Goal: Task Accomplishment & Management: Manage account settings

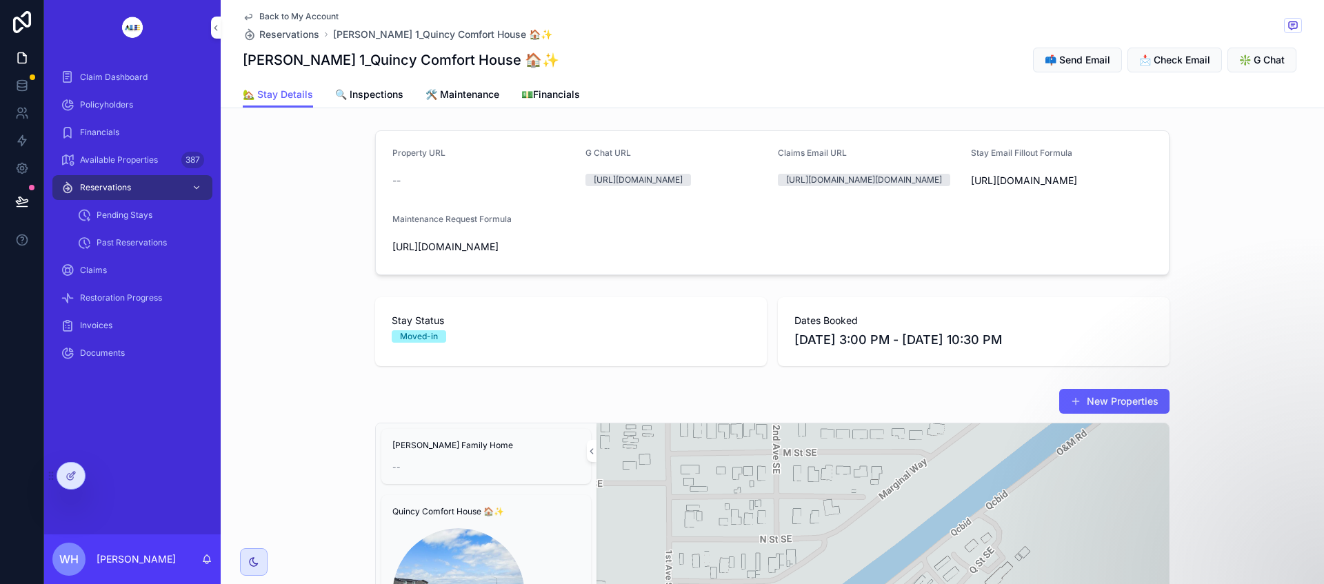
scroll to position [1991, 0]
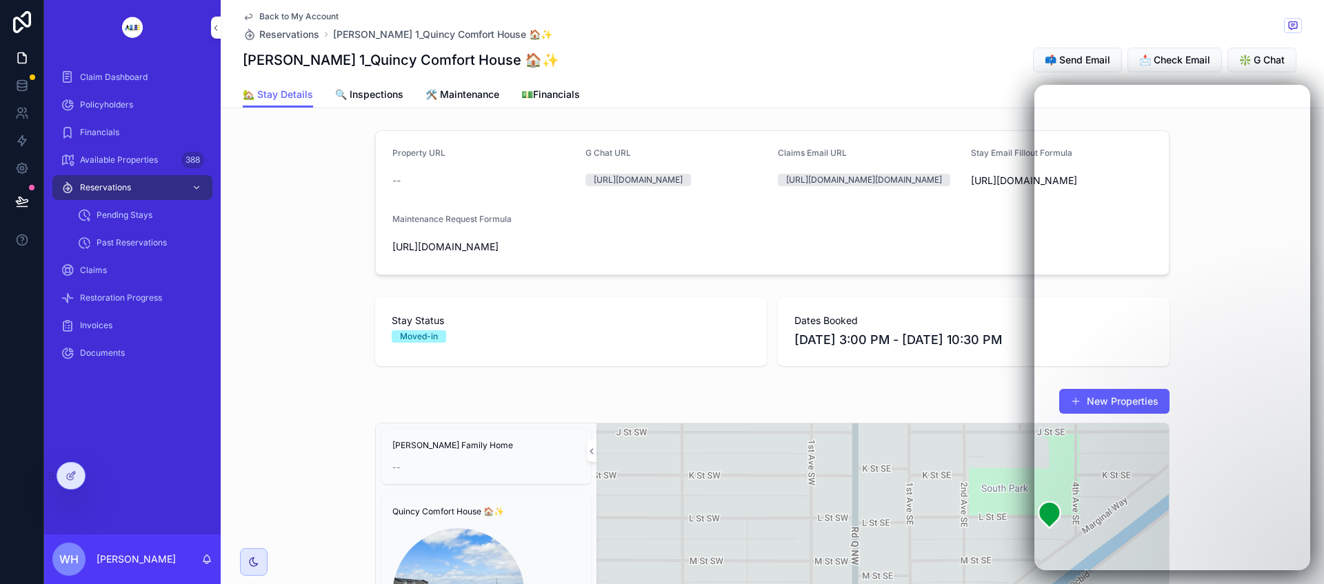
click at [0, 0] on icon at bounding box center [0, 0] width 0 height 0
click at [675, 274] on form "Property URL -- G Chat URL https://mail.google.com/chat/u/0/#chat/space/AAQA8wU…" at bounding box center [772, 202] width 793 height 143
click at [71, 479] on icon at bounding box center [71, 475] width 11 height 11
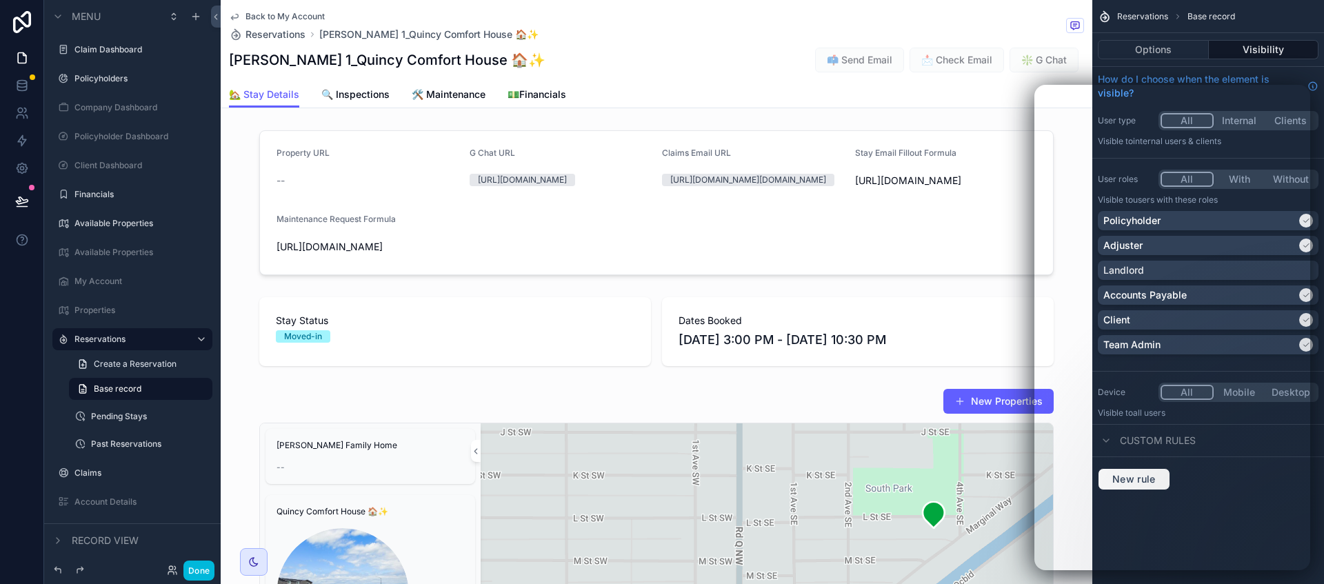
click at [544, 372] on div "scrollable content" at bounding box center [657, 332] width 872 height 80
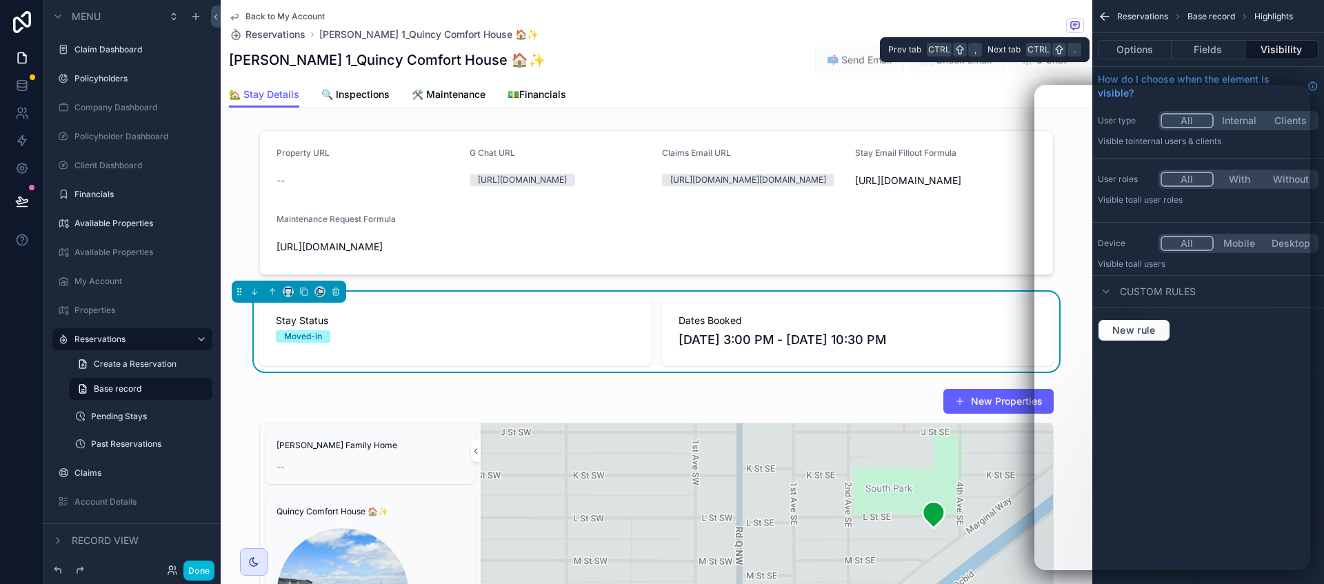
click at [1210, 43] on button "Fields" at bounding box center [1208, 49] width 73 height 19
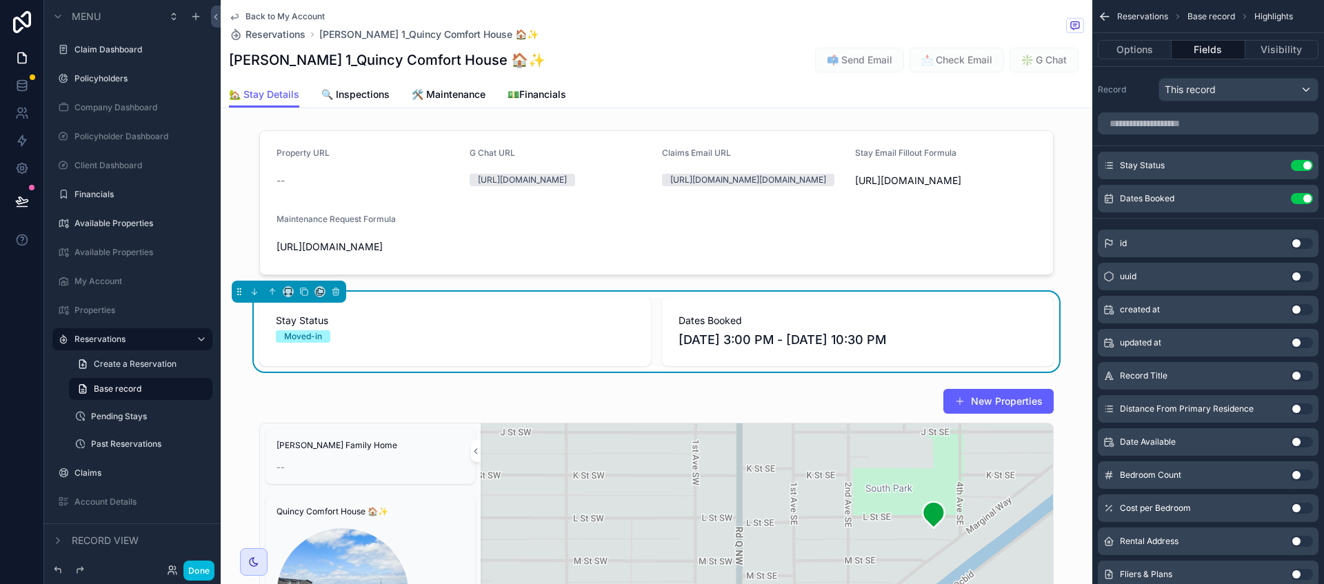
click at [0, 0] on icon "scrollable content" at bounding box center [0, 0] width 0 height 0
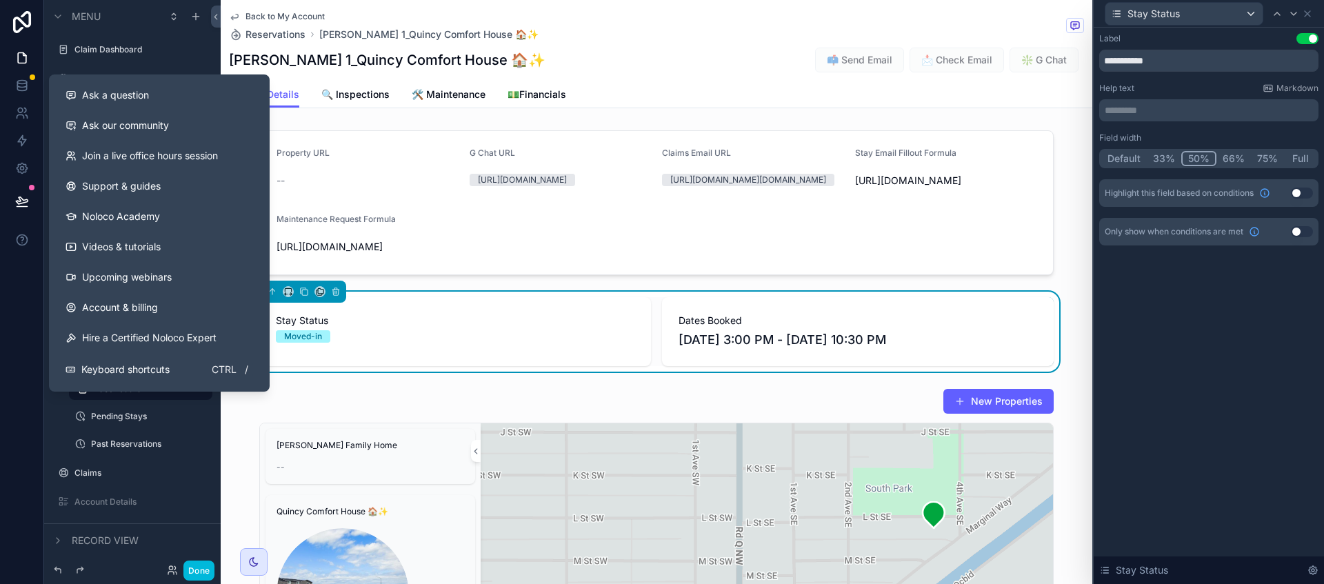
click at [146, 100] on span "Ask a question" at bounding box center [115, 95] width 67 height 14
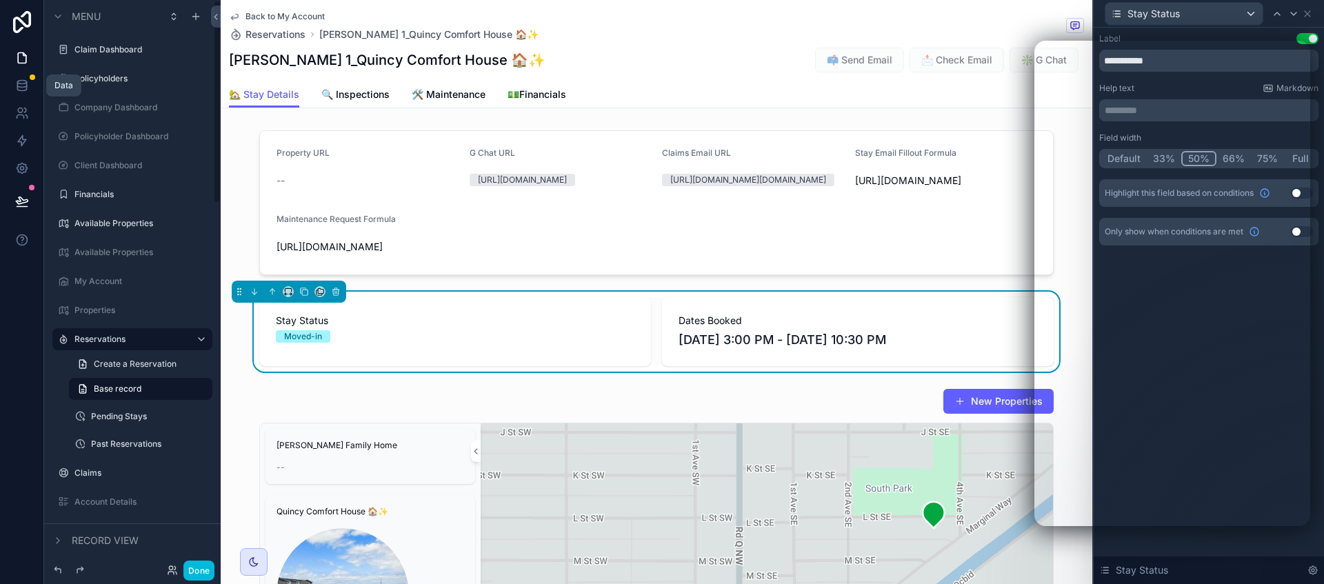
drag, startPoint x: 19, startPoint y: 86, endPoint x: 157, endPoint y: 130, distance: 144.6
click at [19, 86] on icon at bounding box center [22, 86] width 14 height 14
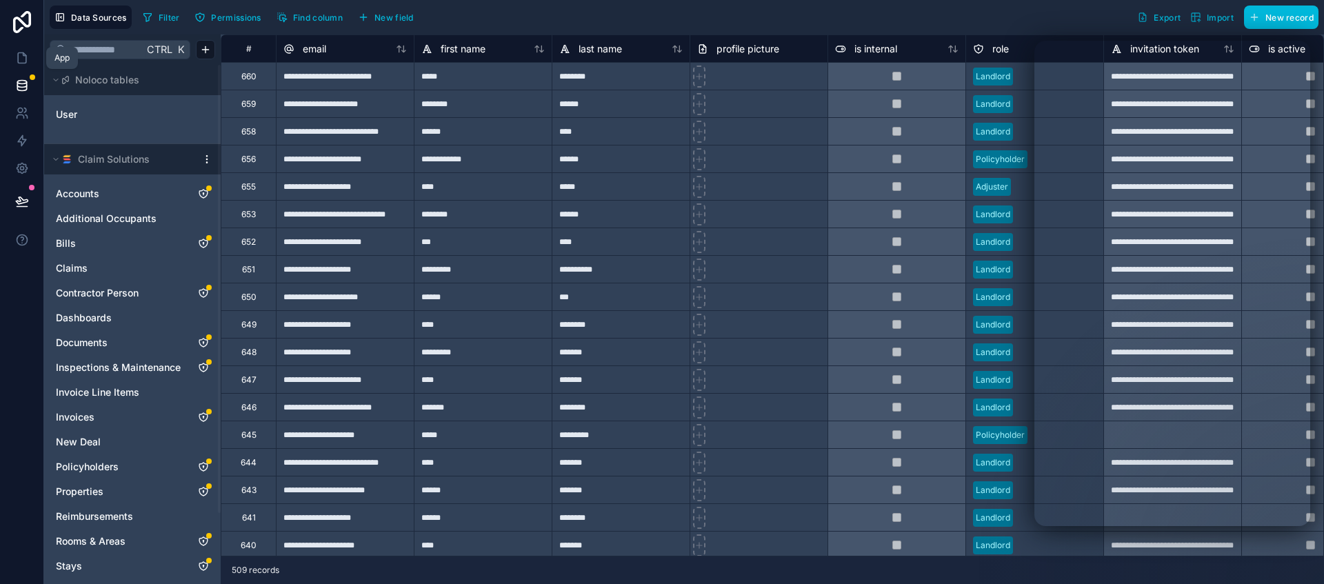
click at [21, 55] on icon at bounding box center [22, 58] width 14 height 14
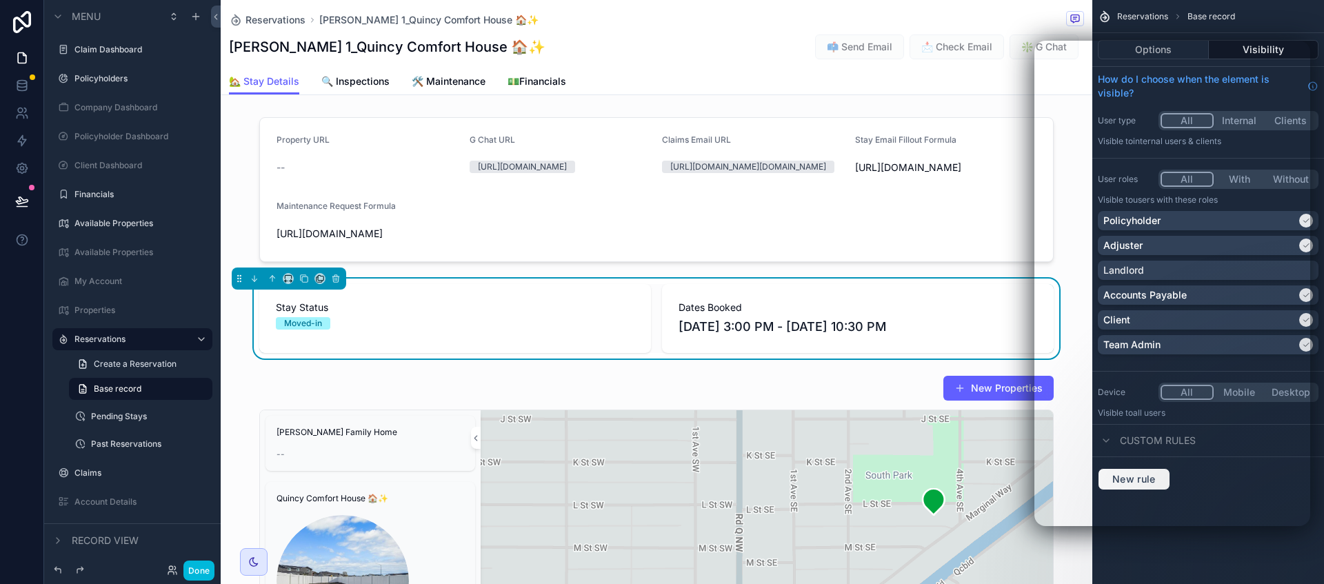
click at [237, 359] on div "Stay Status Moved-in Dates Booked 10/6/2025 3:00 PM - 11/27/2025 10:30 PM" at bounding box center [657, 319] width 872 height 80
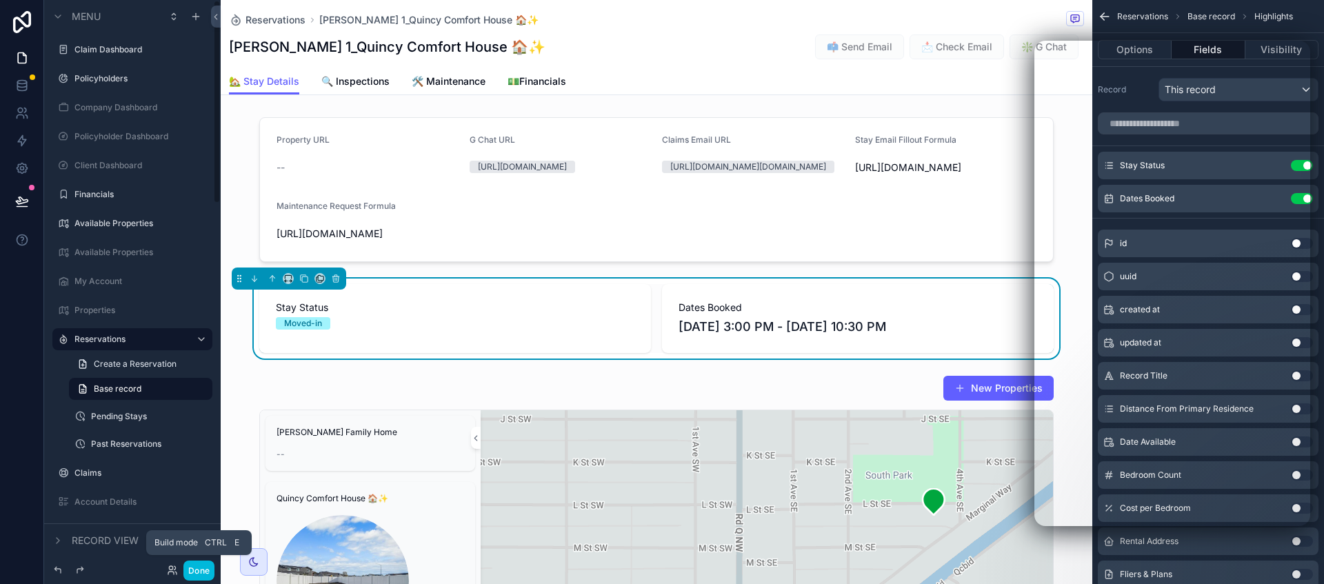
click at [203, 568] on button "Done" at bounding box center [198, 571] width 31 height 20
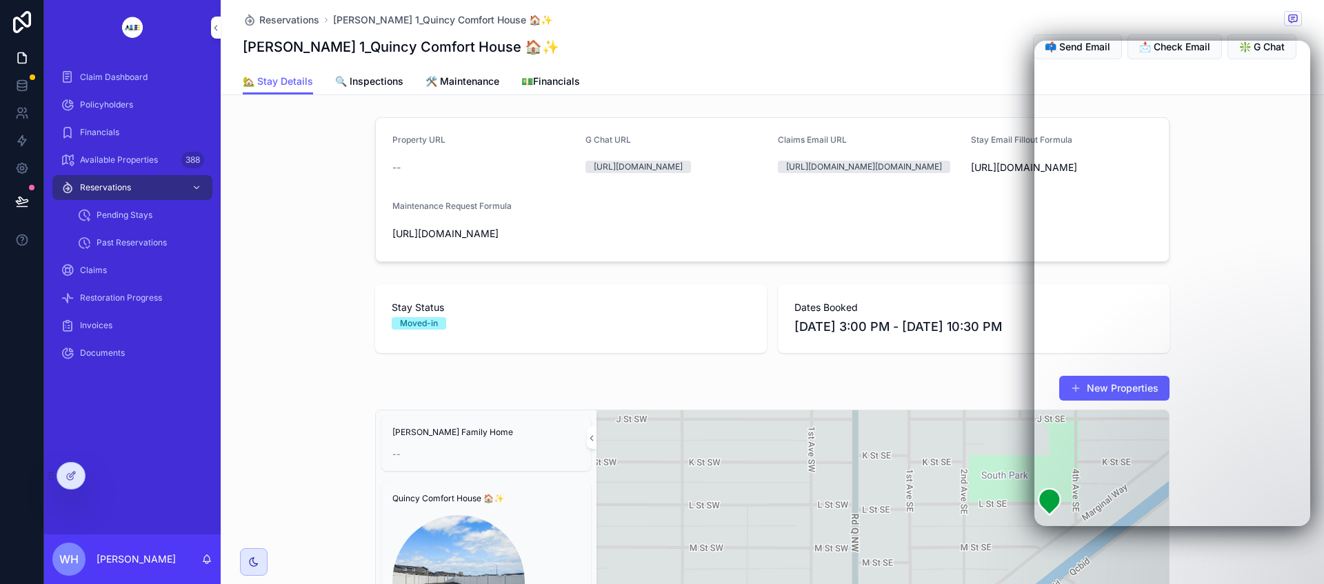
click at [0, 0] on div at bounding box center [0, 0] width 0 height 0
click at [0, 0] on icon at bounding box center [0, 0] width 0 height 0
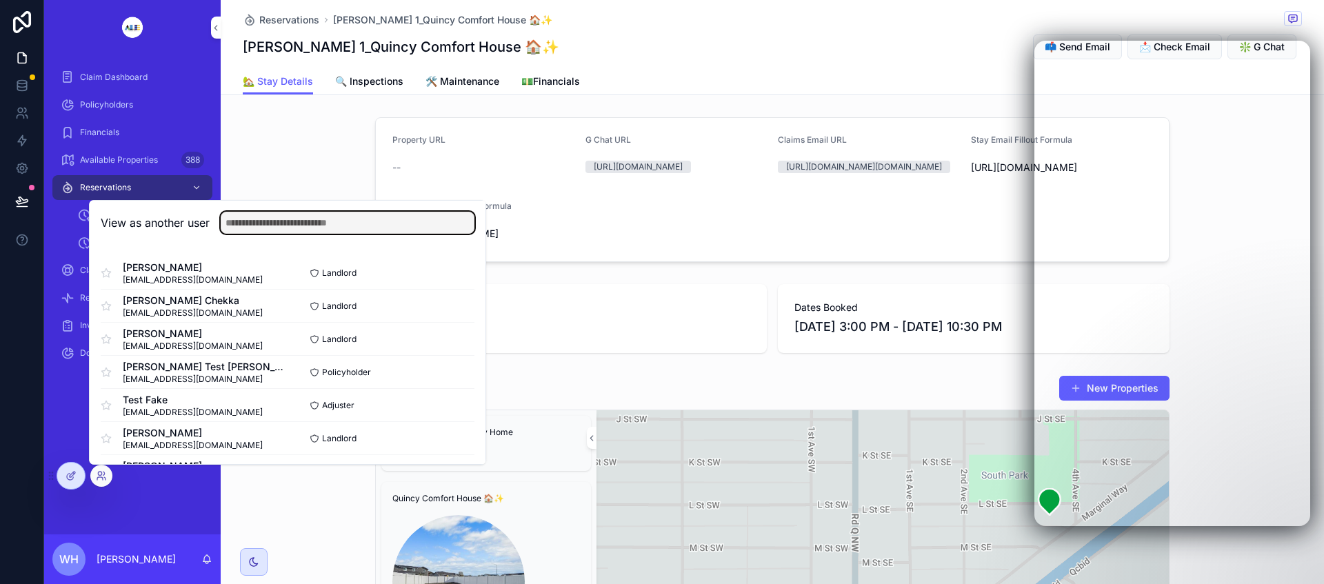
click at [330, 223] on input "text" at bounding box center [348, 223] width 254 height 22
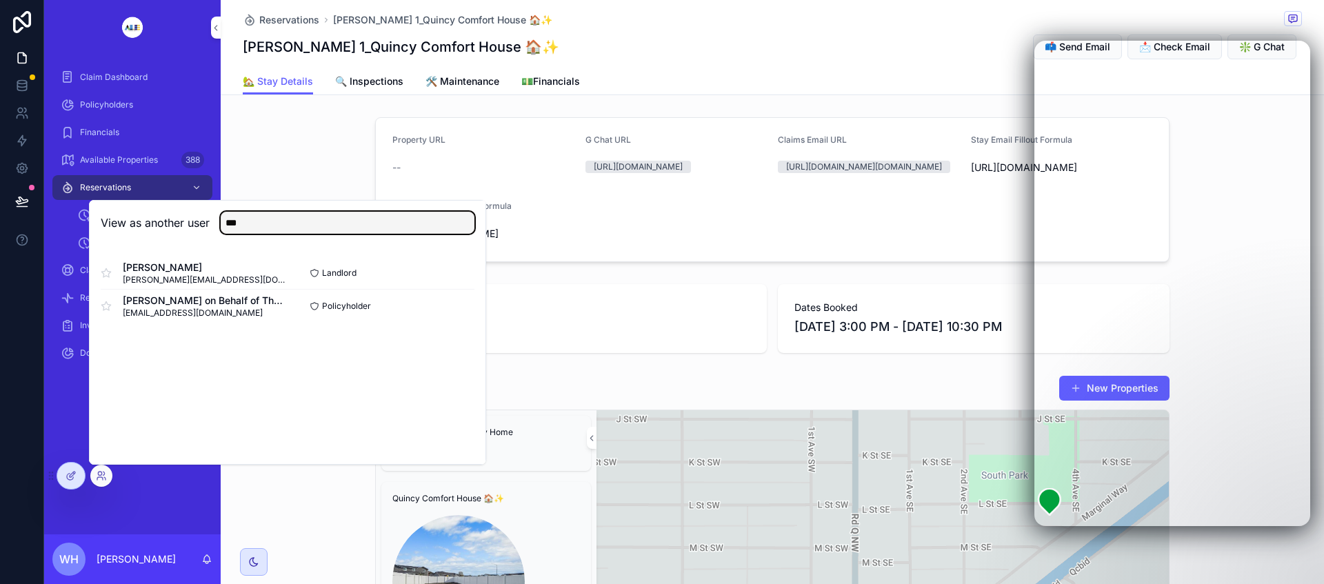
type input "***"
click at [0, 0] on button "Select" at bounding box center [0, 0] width 0 height 0
